Goal: Transaction & Acquisition: Purchase product/service

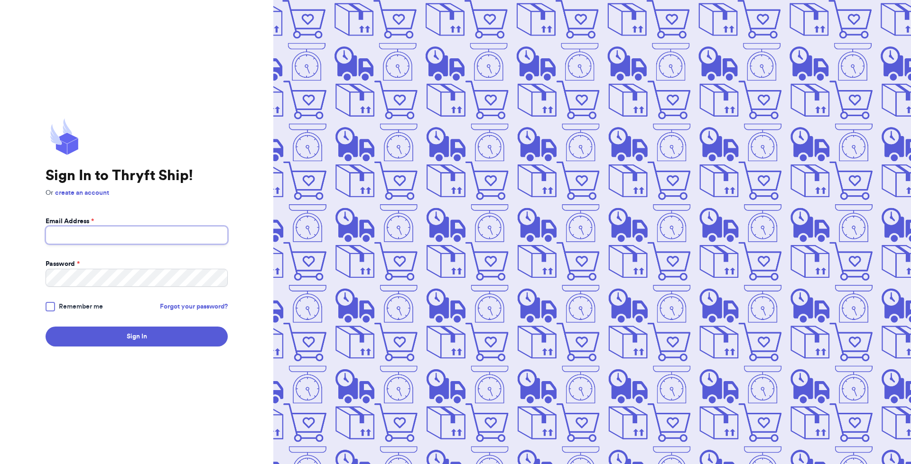
click at [113, 239] on input "Email Address *" at bounding box center [137, 235] width 182 height 18
type input "[EMAIL_ADDRESS][DOMAIN_NAME]"
click at [46, 327] on button "Sign In" at bounding box center [137, 337] width 182 height 20
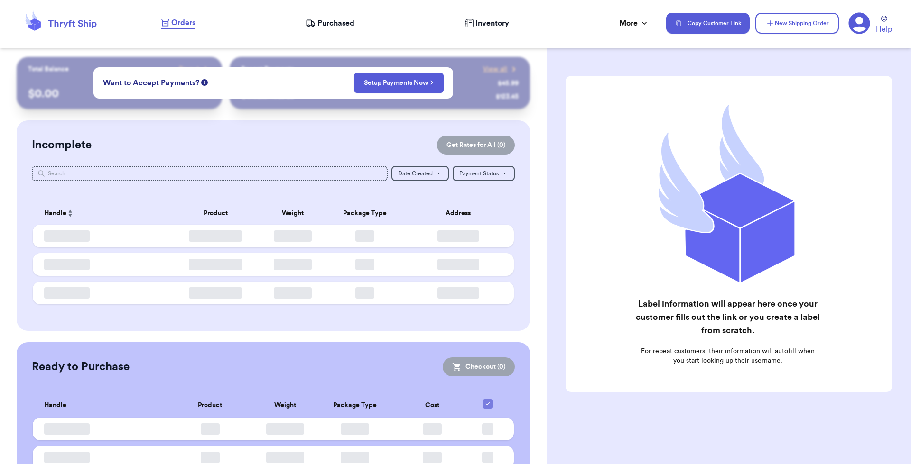
checkbox input "false"
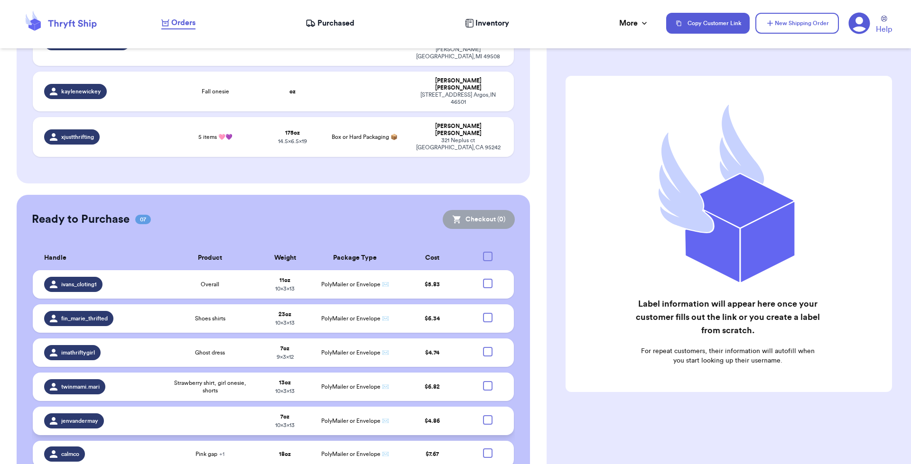
scroll to position [435, 0]
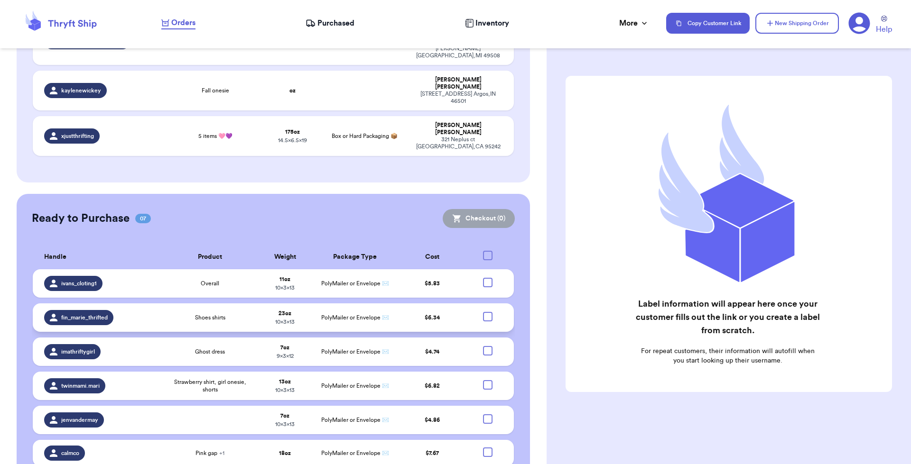
click at [483, 312] on div at bounding box center [487, 316] width 9 height 9
click at [487, 312] on input "checkbox" at bounding box center [487, 312] width 0 height 0
checkbox input "true"
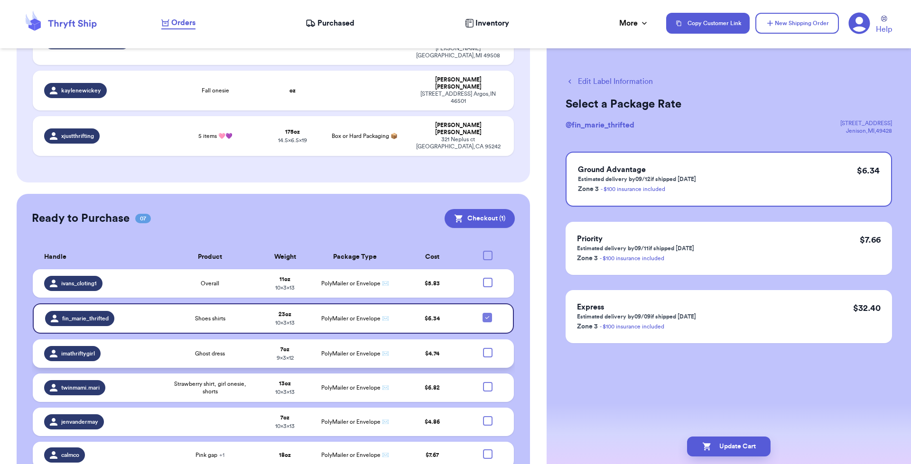
click at [483, 348] on div at bounding box center [487, 352] width 9 height 9
click at [487, 348] on input "checkbox" at bounding box center [487, 348] width 0 height 0
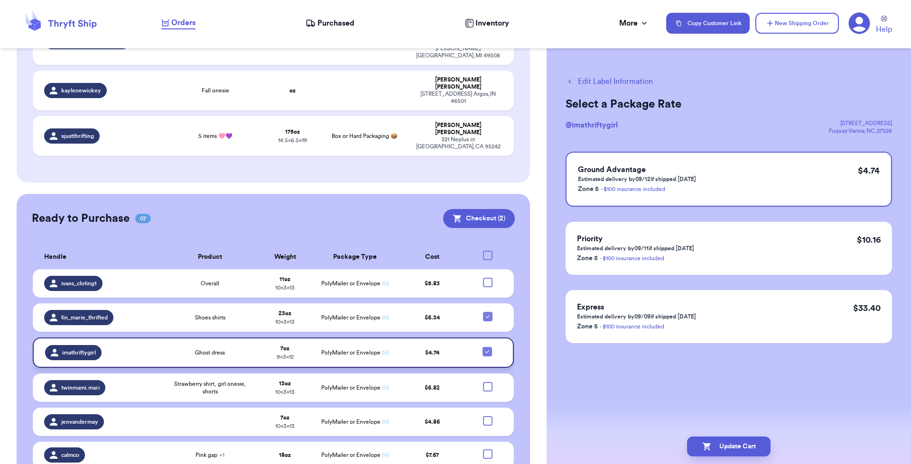
click at [483, 348] on icon at bounding box center [487, 352] width 8 height 8
click at [487, 347] on input "checkbox" at bounding box center [487, 347] width 0 height 0
checkbox input "false"
click at [483, 450] on div at bounding box center [487, 454] width 9 height 9
click at [487, 449] on input "checkbox" at bounding box center [487, 449] width 0 height 0
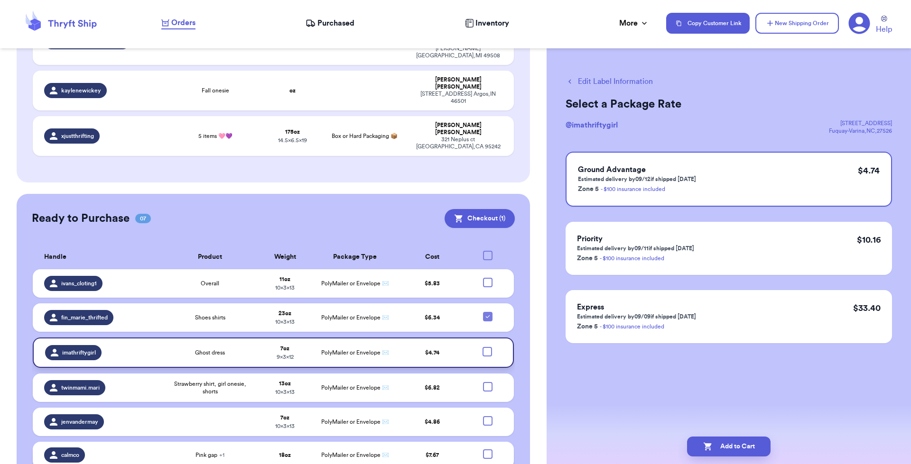
checkbox input "true"
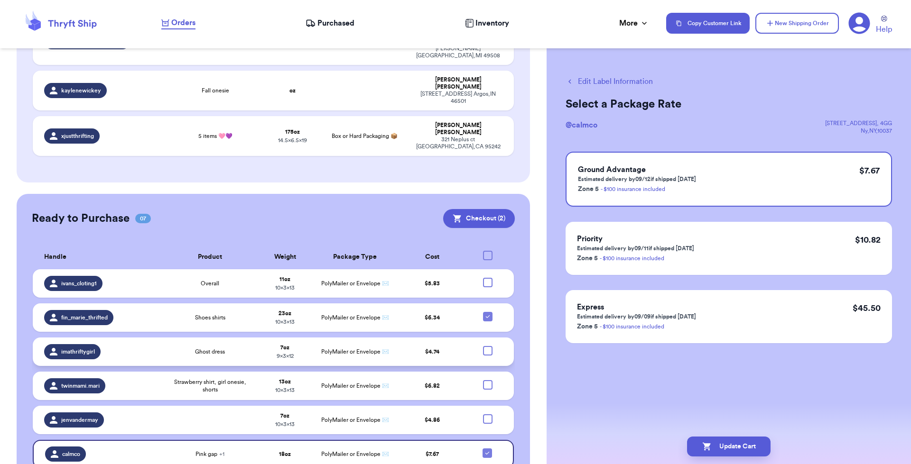
checkbox input "true"
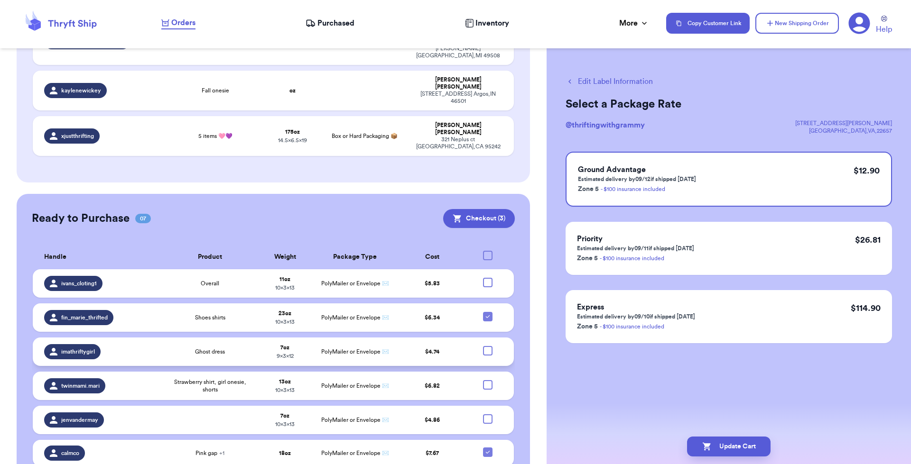
click at [483, 346] on div at bounding box center [487, 350] width 9 height 9
click at [487, 346] on input "checkbox" at bounding box center [487, 346] width 0 height 0
checkbox input "true"
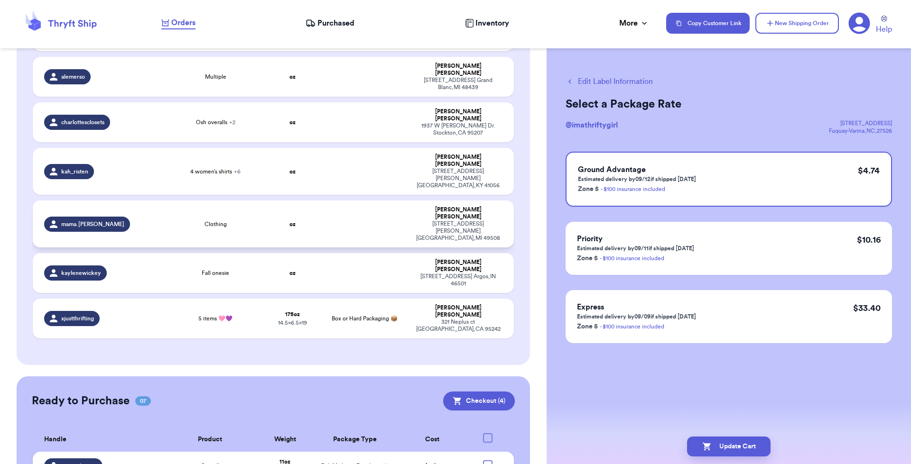
scroll to position [197, 0]
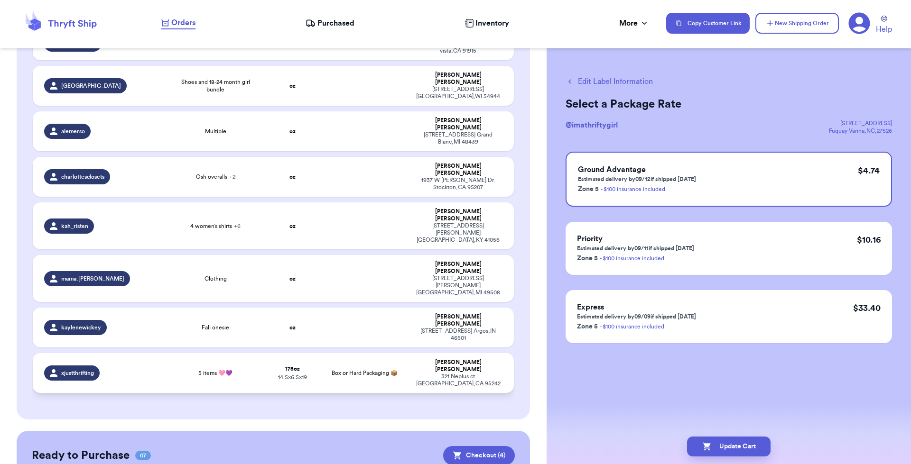
click at [86, 370] on span "xjustthrifting" at bounding box center [77, 374] width 33 height 8
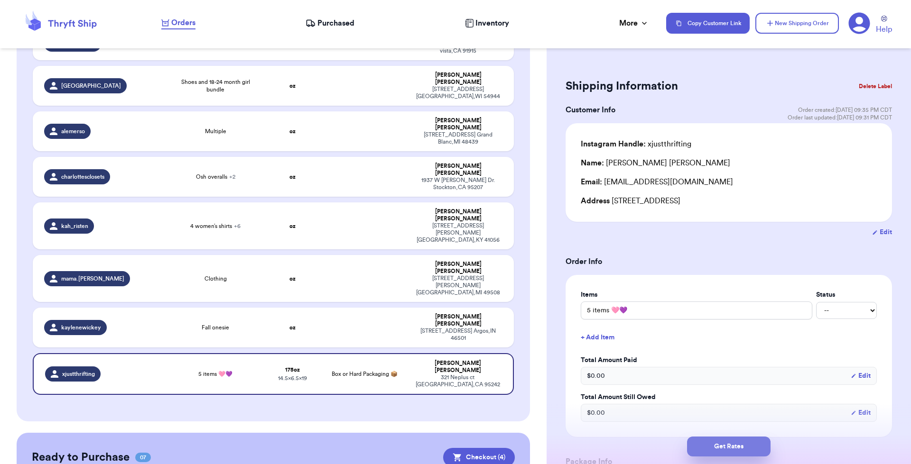
click at [734, 446] on button "Get Rates" at bounding box center [728, 447] width 83 height 20
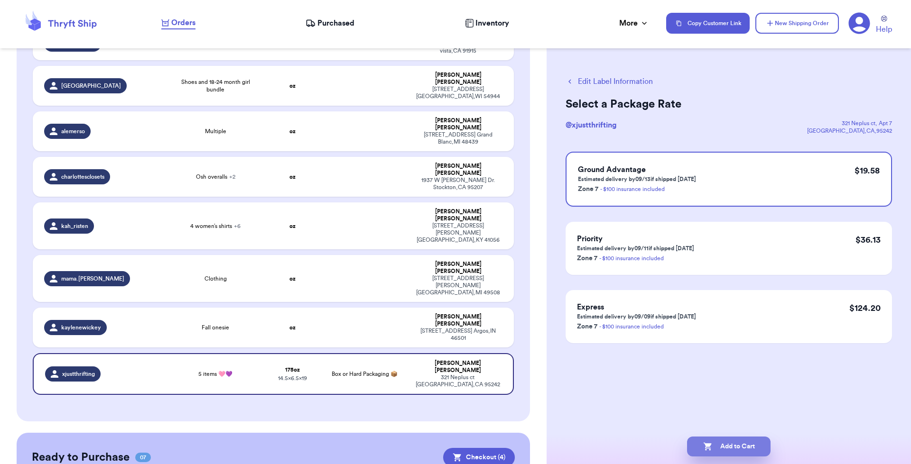
click at [730, 445] on button "Add to Cart" at bounding box center [728, 447] width 83 height 20
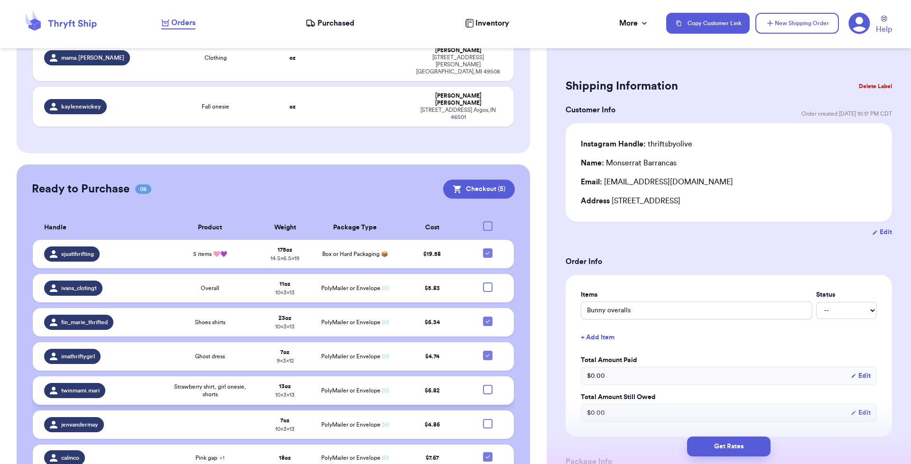
scroll to position [436, 0]
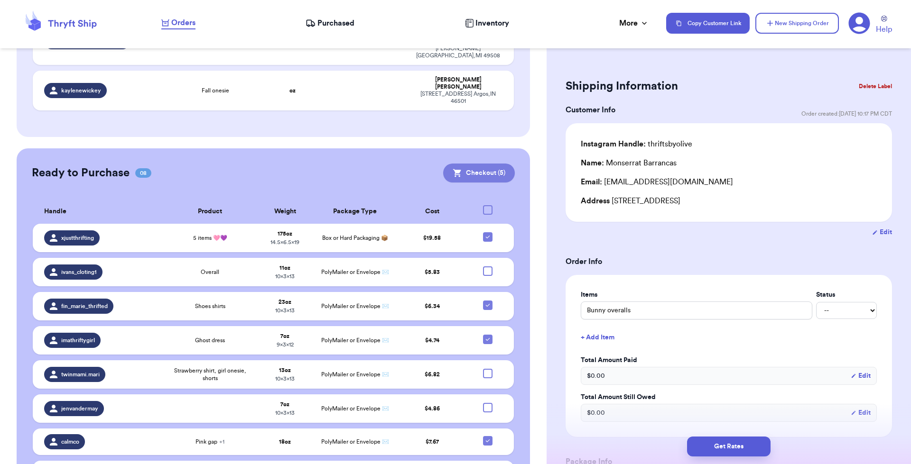
click at [471, 164] on button "Checkout ( 5 )" at bounding box center [479, 173] width 72 height 19
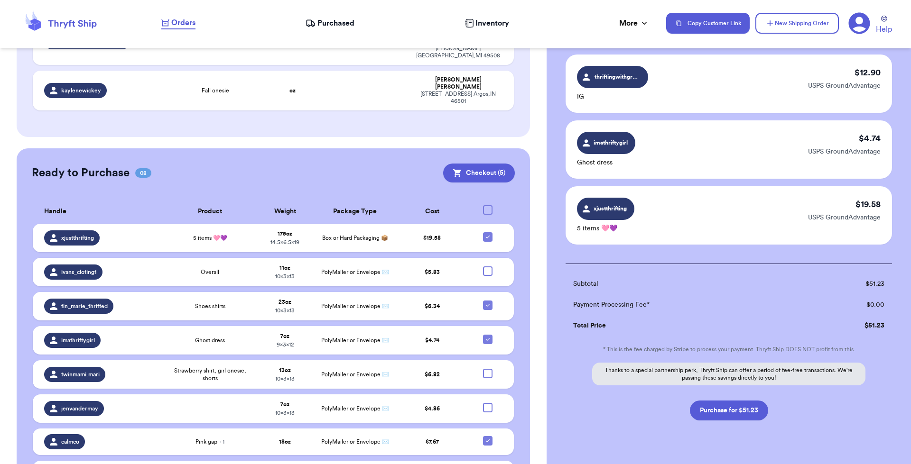
scroll to position [218, 0]
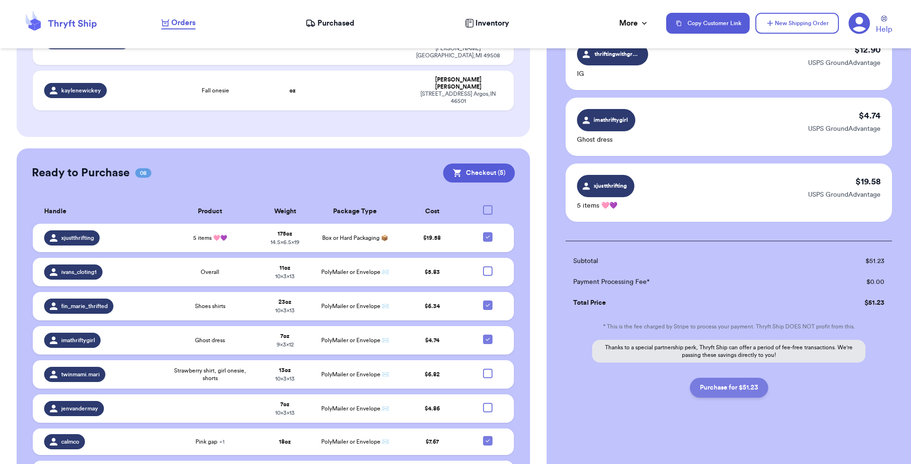
click at [734, 389] on button "Purchase for $51.23" at bounding box center [729, 388] width 78 height 20
checkbox input "false"
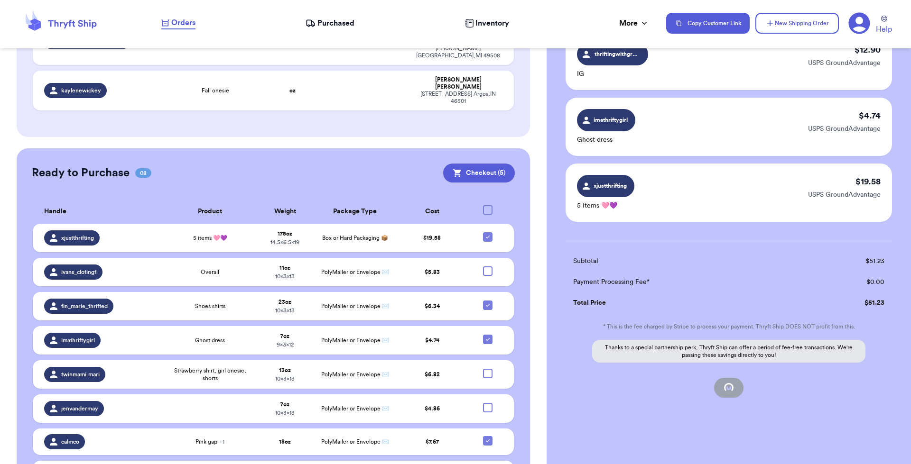
checkbox input "false"
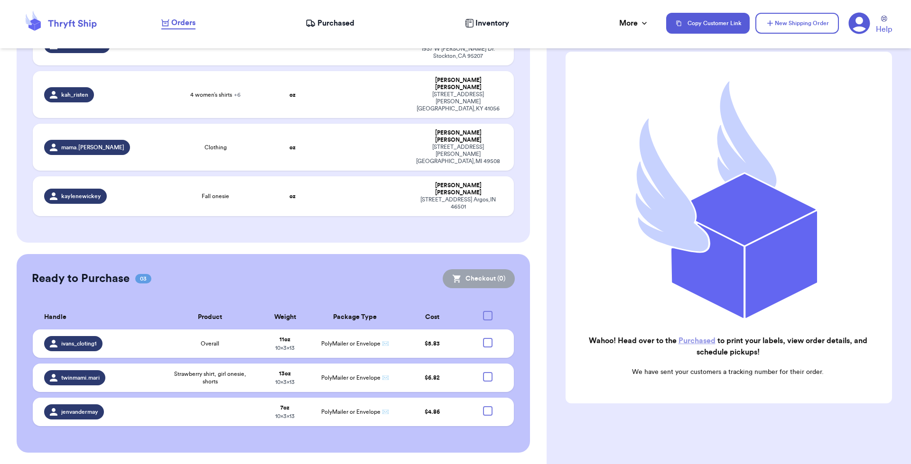
scroll to position [266, 0]
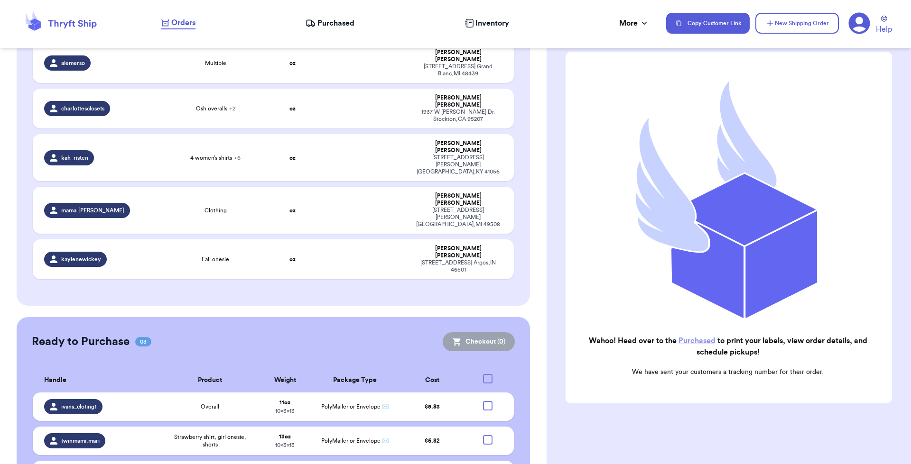
click at [326, 18] on span "Purchased" at bounding box center [335, 23] width 37 height 11
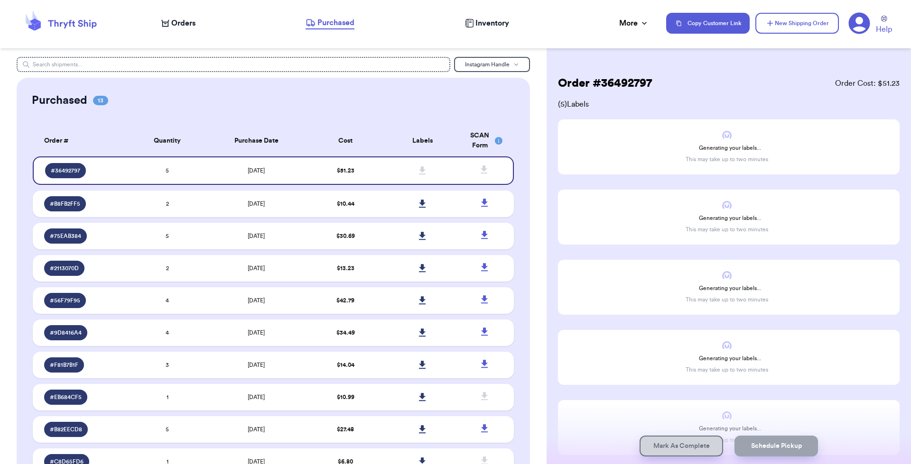
click at [185, 17] on div "Orders Purchased Inventory More Stats Completed Orders Payments Payouts" at bounding box center [408, 23] width 495 height 12
click at [185, 19] on span "Orders" at bounding box center [183, 23] width 24 height 11
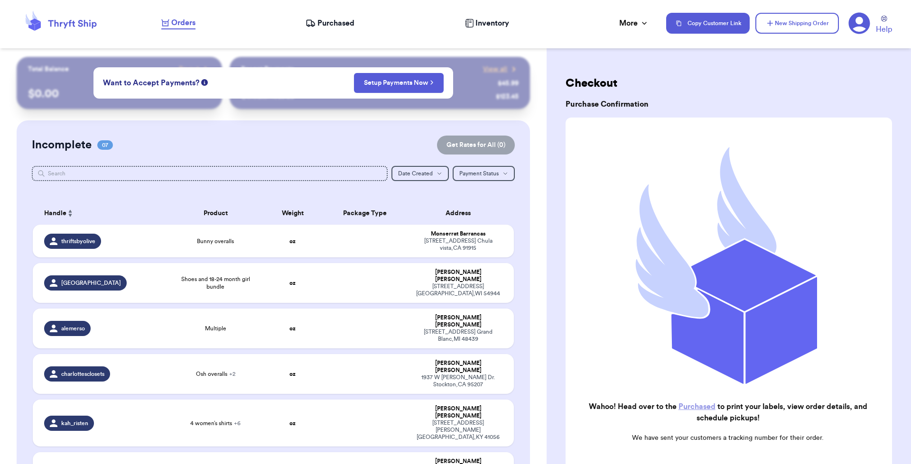
click at [329, 24] on span "Purchased" at bounding box center [335, 23] width 37 height 11
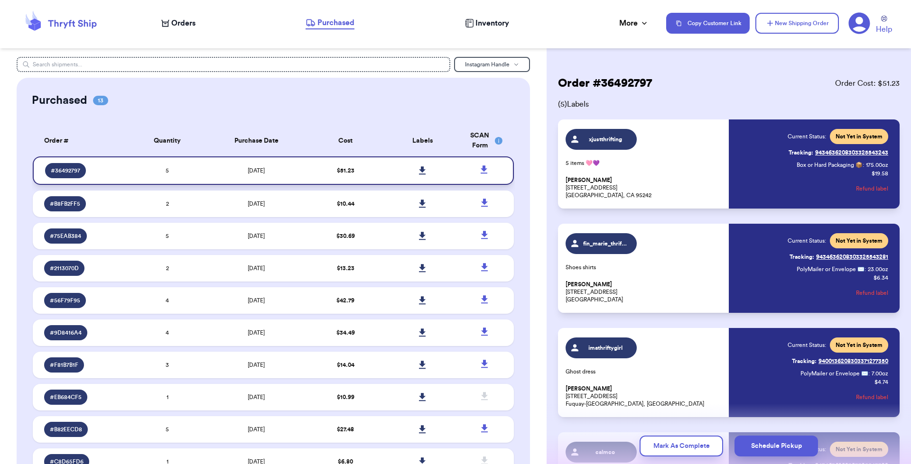
click at [419, 170] on icon at bounding box center [422, 171] width 7 height 8
